Goal: Check status: Check status

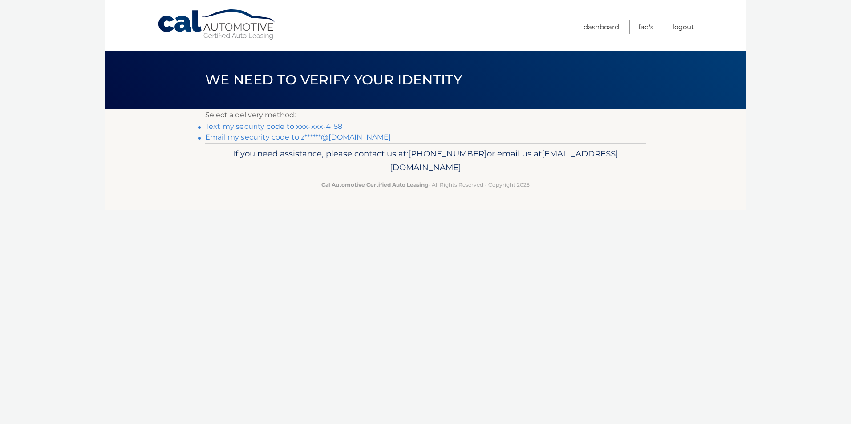
click at [307, 125] on link "Text my security code to xxx-xxx-4158" at bounding box center [273, 126] width 137 height 8
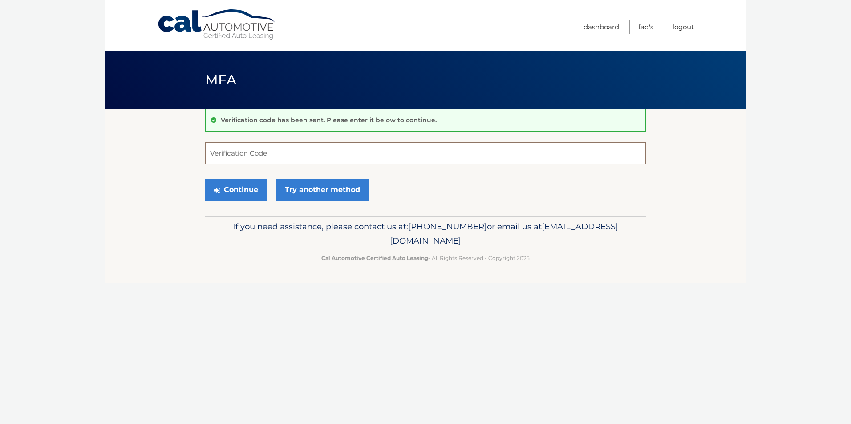
click at [304, 144] on input "Verification Code" at bounding box center [425, 153] width 440 height 22
type input "735107"
click at [238, 194] on button "Continue" at bounding box center [236, 190] width 62 height 22
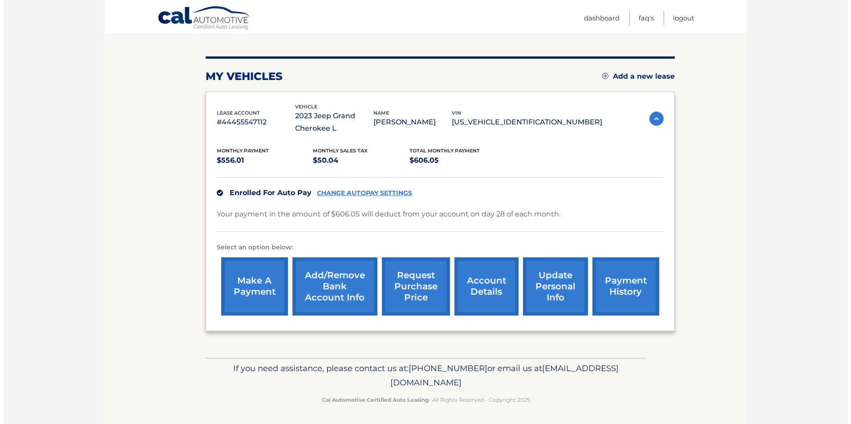
scroll to position [93, 0]
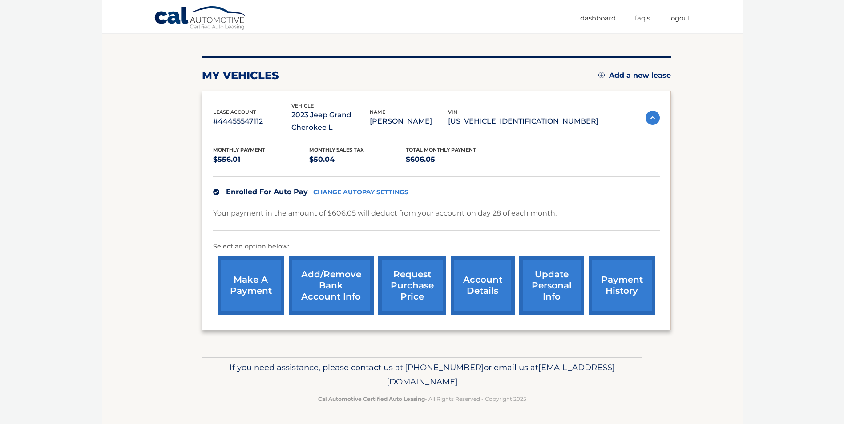
click at [432, 293] on link "request purchase price" at bounding box center [412, 286] width 68 height 58
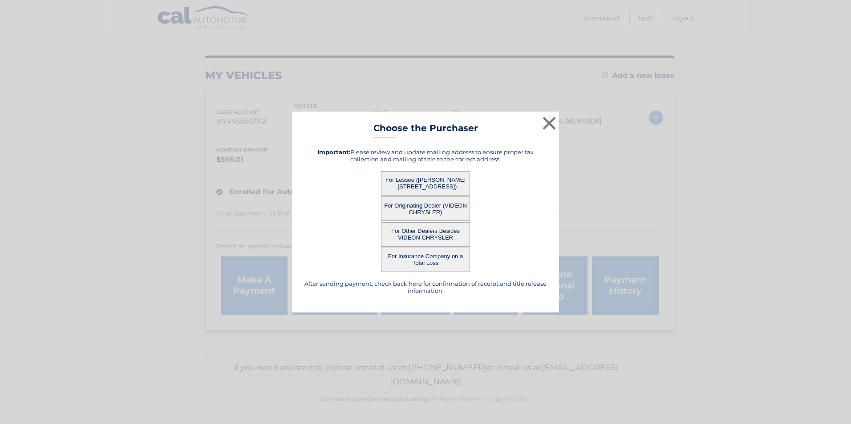
click at [430, 185] on button "For Lessee ([PERSON_NAME] - [STREET_ADDRESS])" at bounding box center [425, 183] width 89 height 24
